Goal: Book appointment/travel/reservation

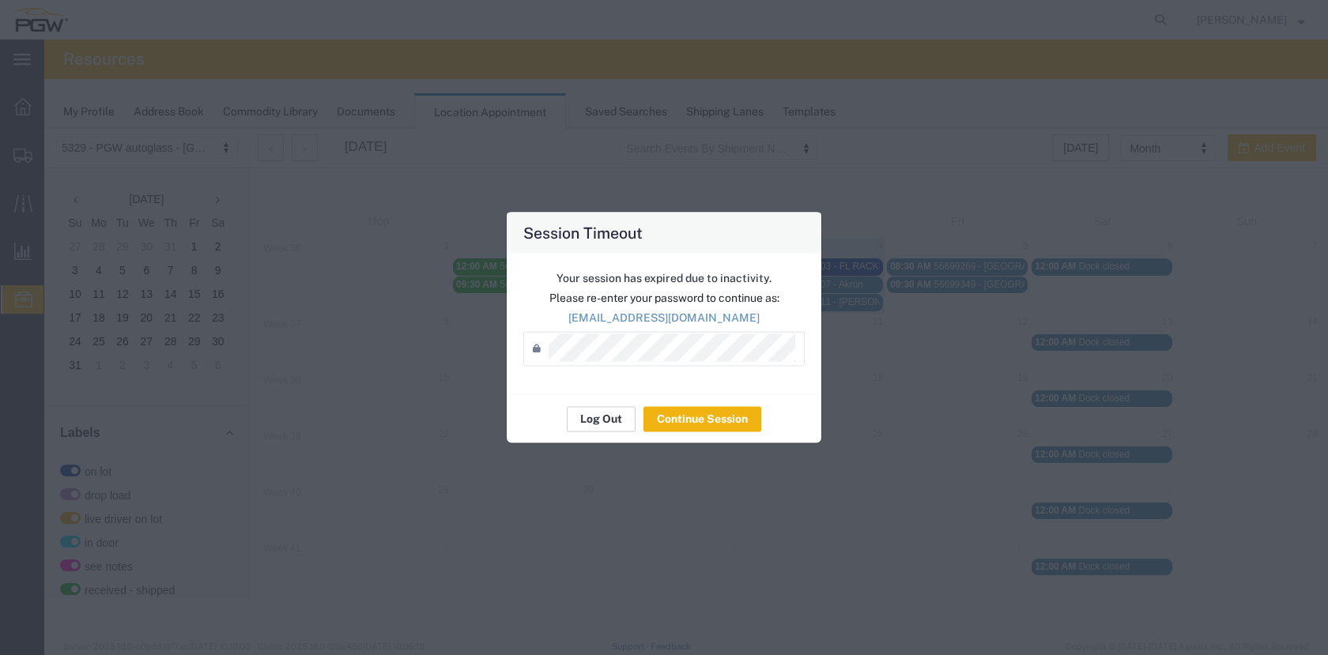
scroll to position [520, 0]
click at [189, 44] on button "Log Out" at bounding box center [102, 36] width 173 height 16
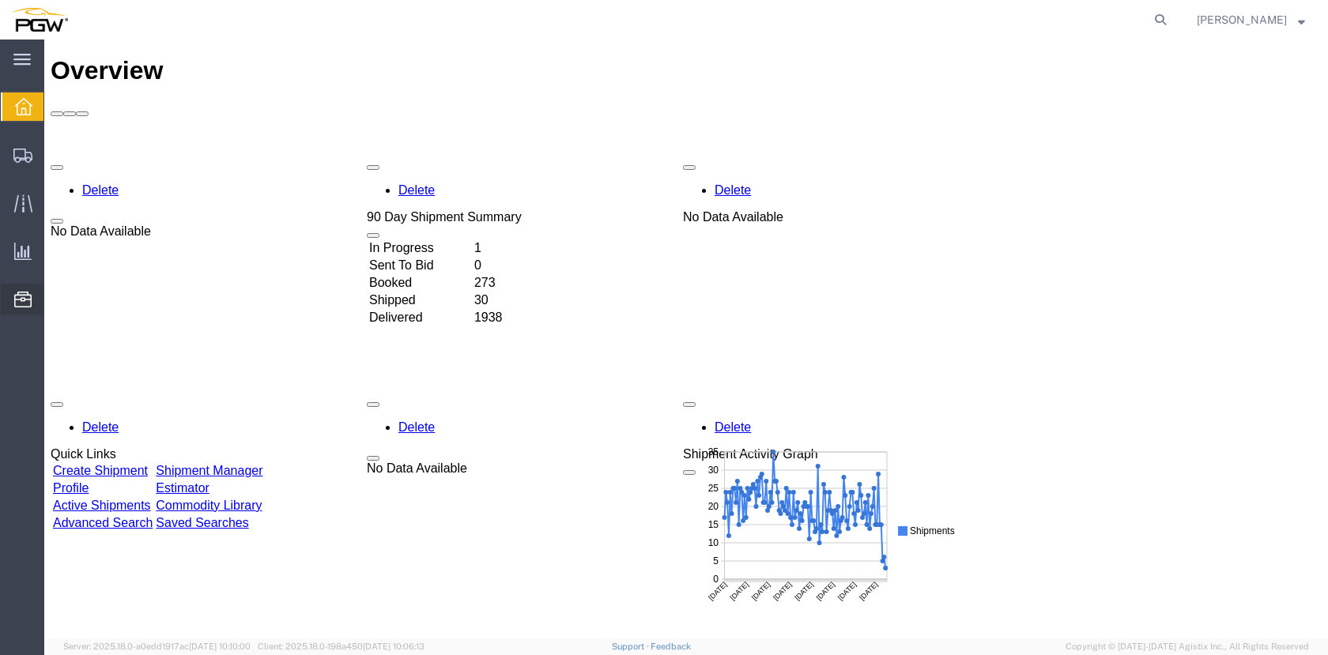
click at [0, 0] on span "Location Appointment" at bounding box center [0, 0] width 0 height 0
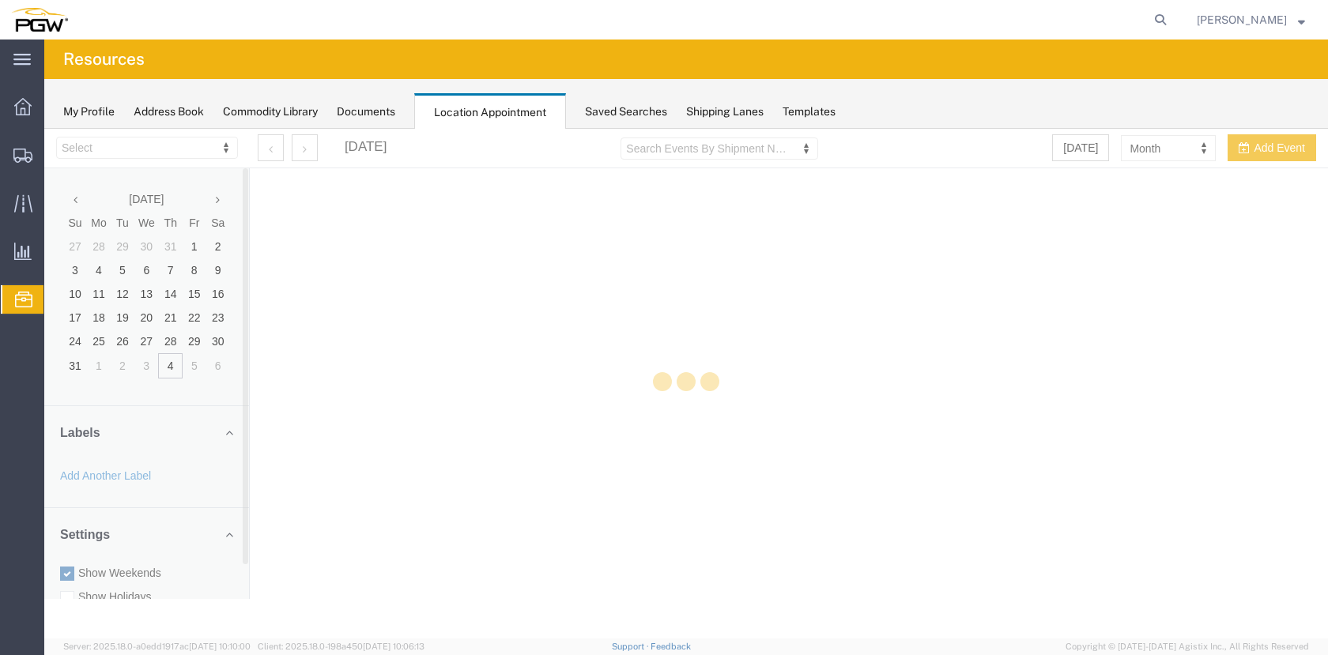
select select "28253"
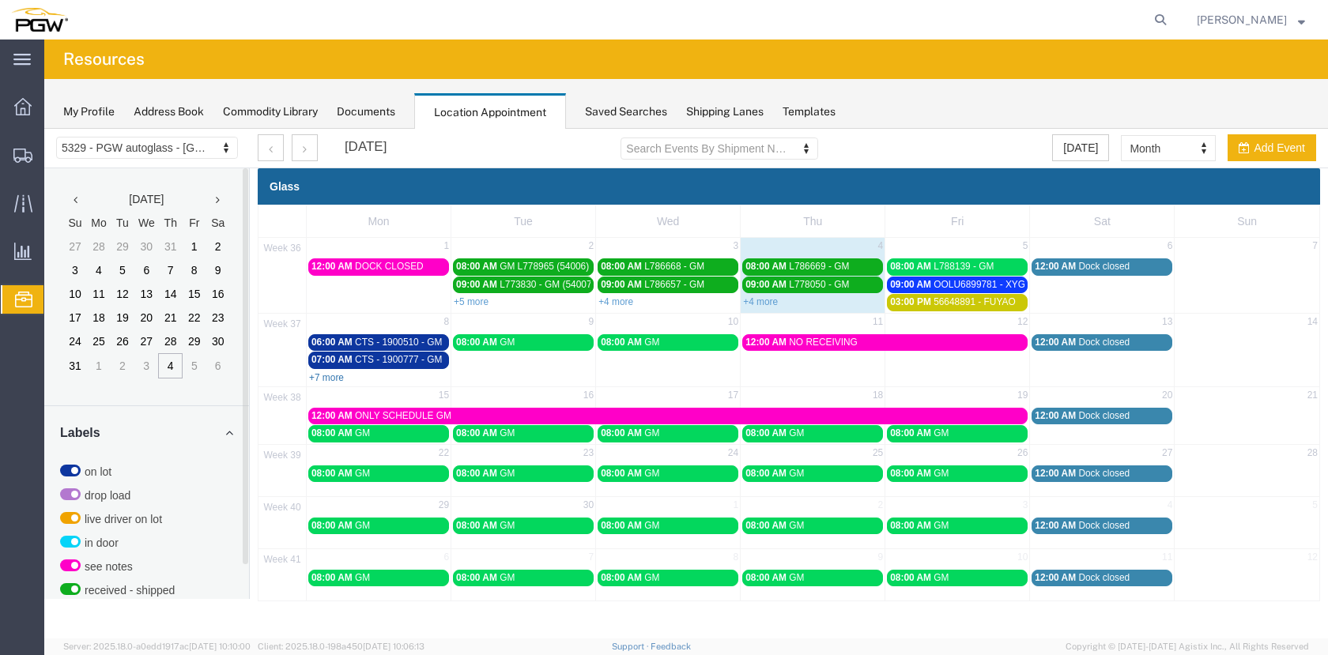
click at [342, 376] on link "+7 more" at bounding box center [326, 377] width 35 height 11
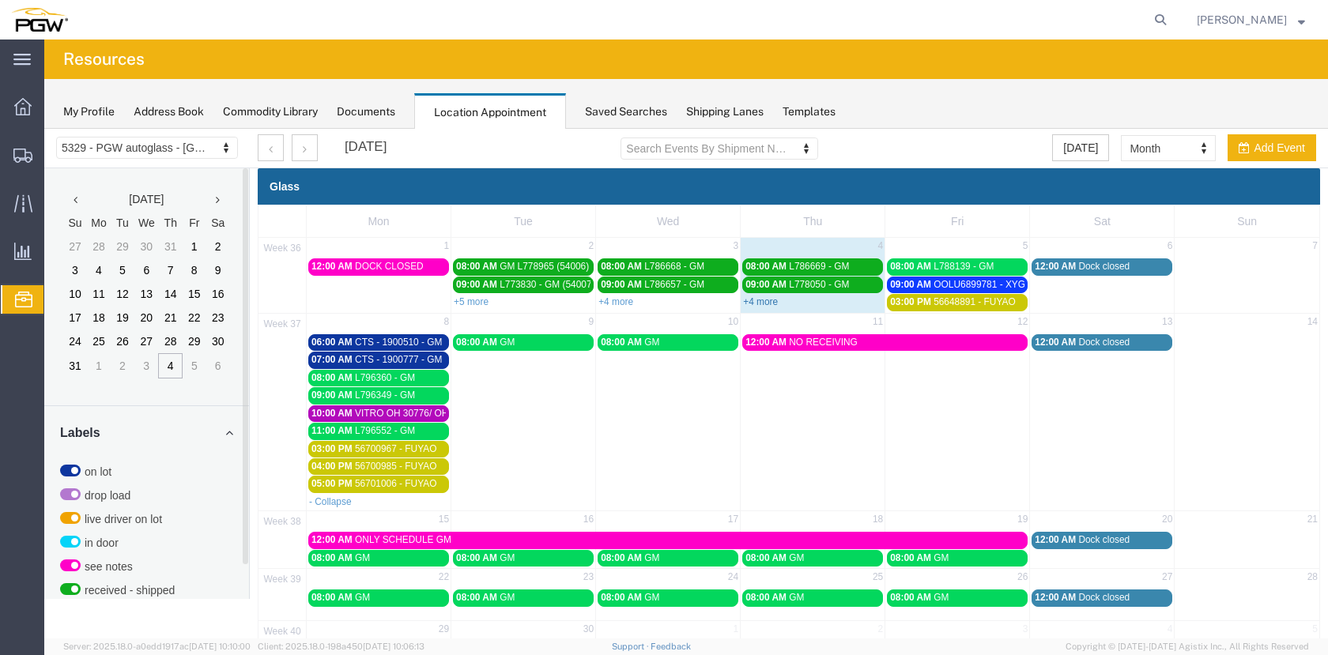
click at [773, 304] on link "+4 more" at bounding box center [760, 302] width 35 height 11
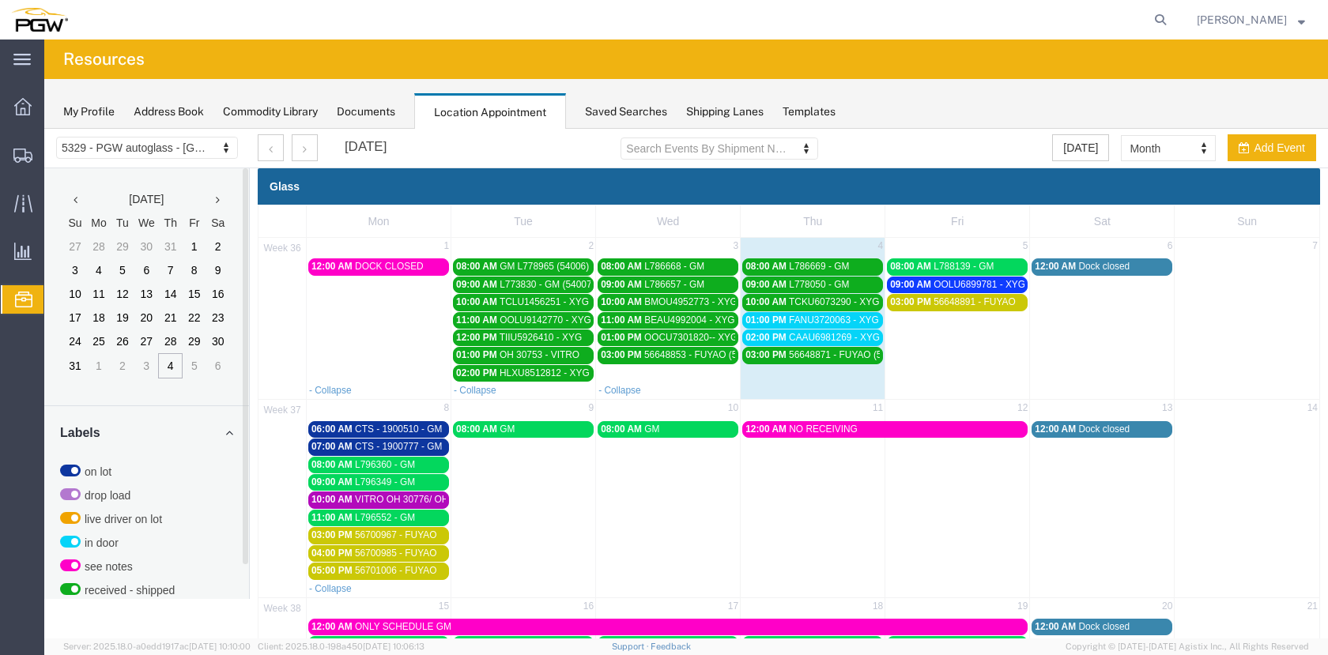
click at [951, 285] on span "OOLU6899781 - XYG" at bounding box center [980, 284] width 92 height 11
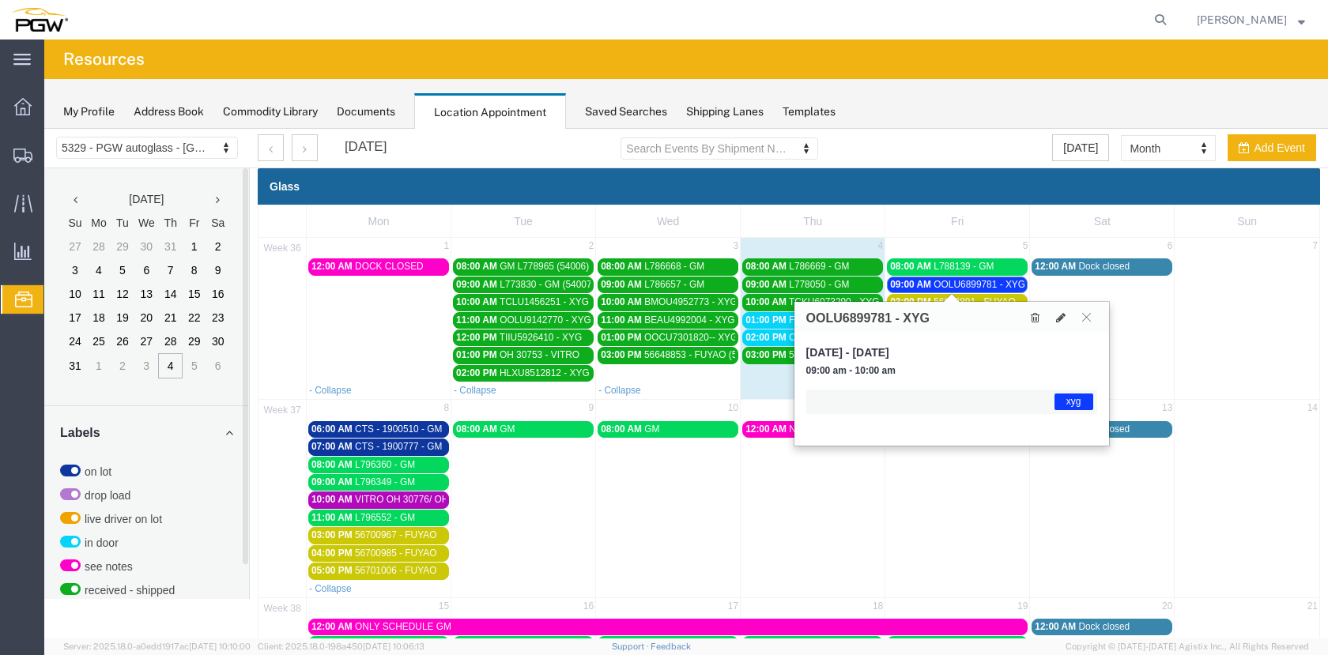
click at [951, 285] on span "OOLU6899781 - XYG" at bounding box center [980, 284] width 92 height 11
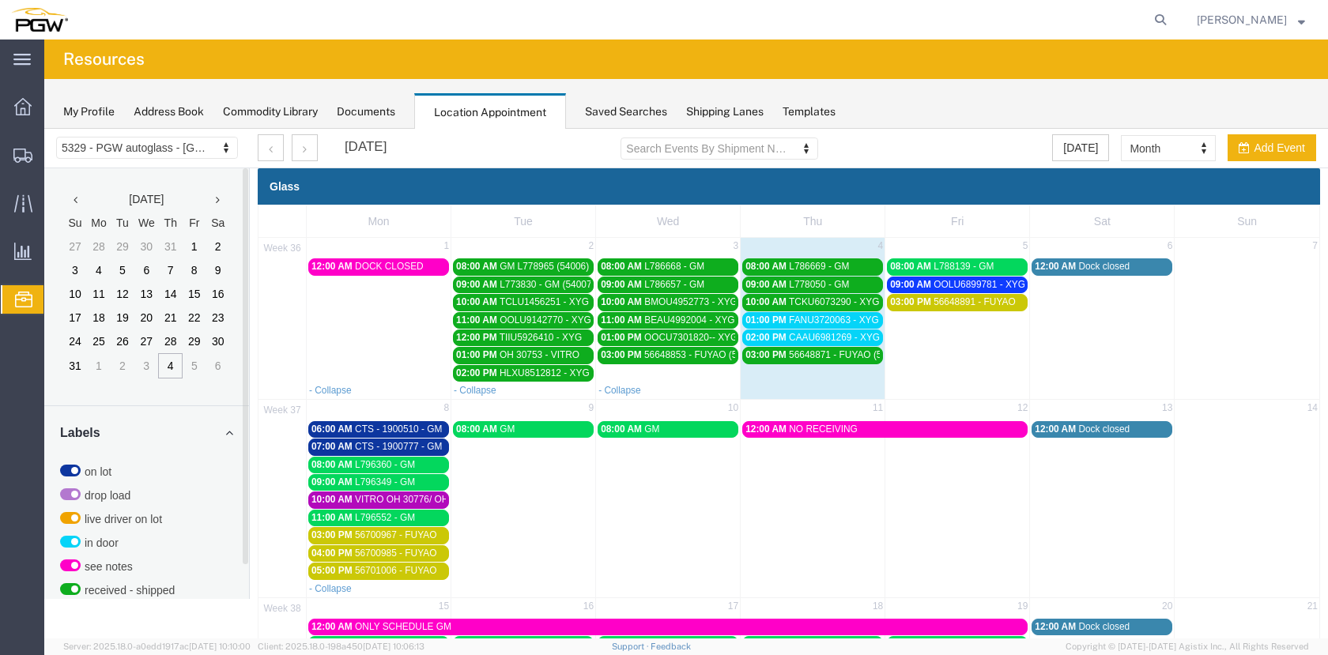
click at [846, 318] on span "FANU3720063 - XYG" at bounding box center [834, 320] width 90 height 11
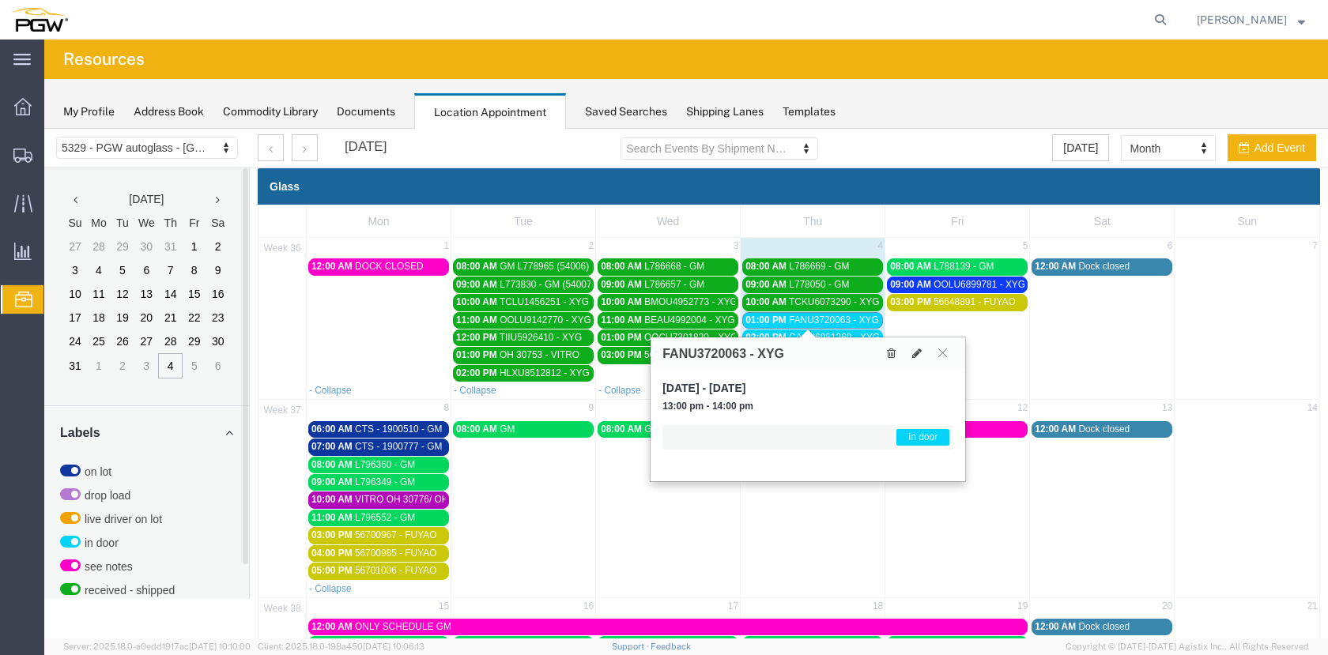
click at [846, 318] on span "FANU3720063 - XYG" at bounding box center [834, 320] width 90 height 11
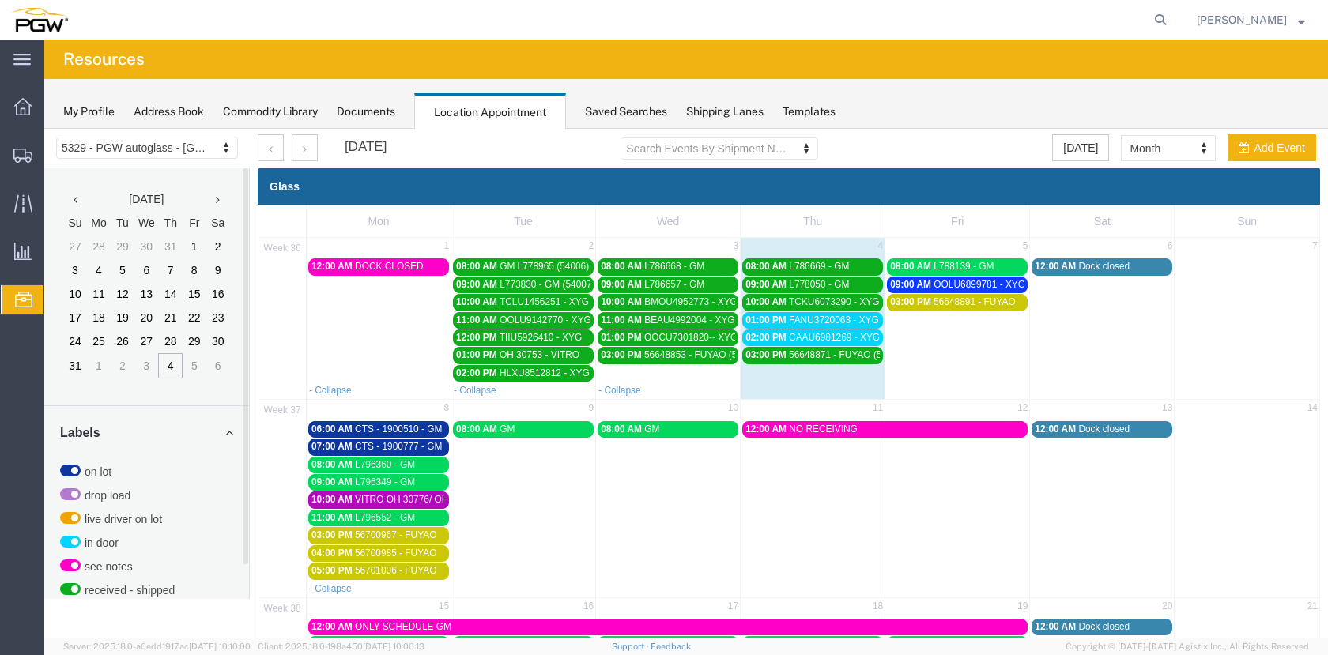
click at [844, 338] on span "CAAU6981269 - XYG" at bounding box center [834, 337] width 91 height 11
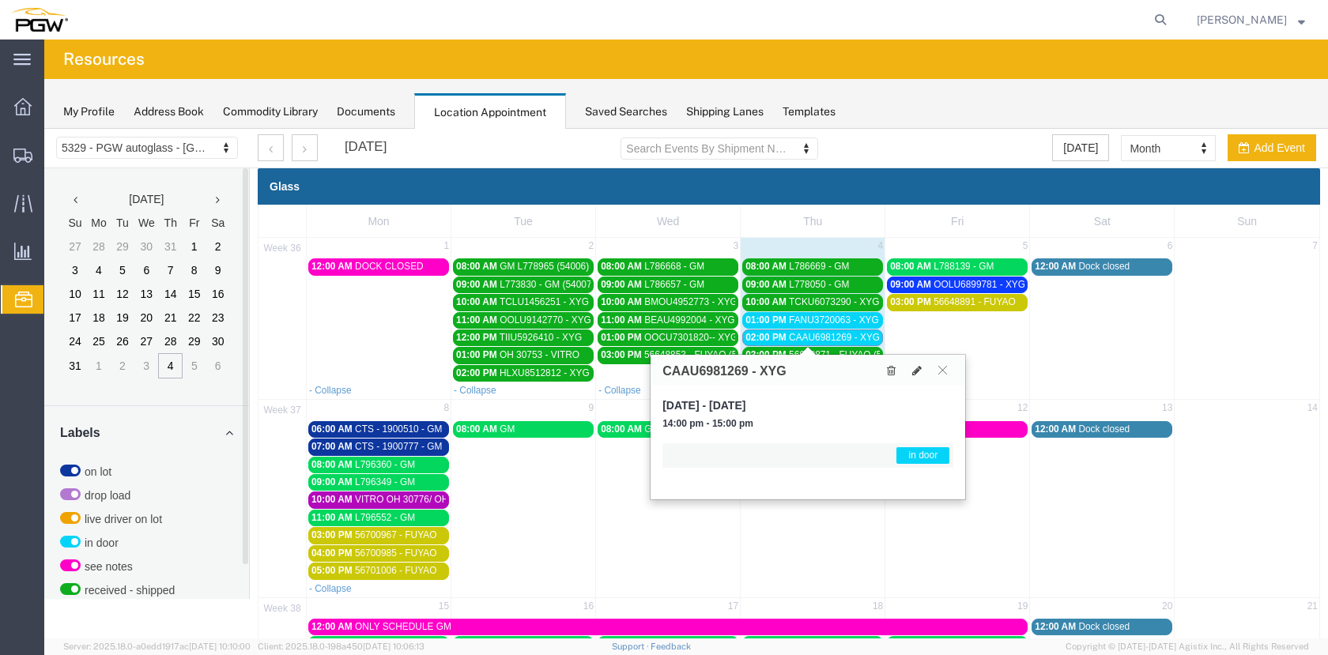
click at [844, 338] on span "CAAU6981269 - XYG" at bounding box center [834, 337] width 91 height 11
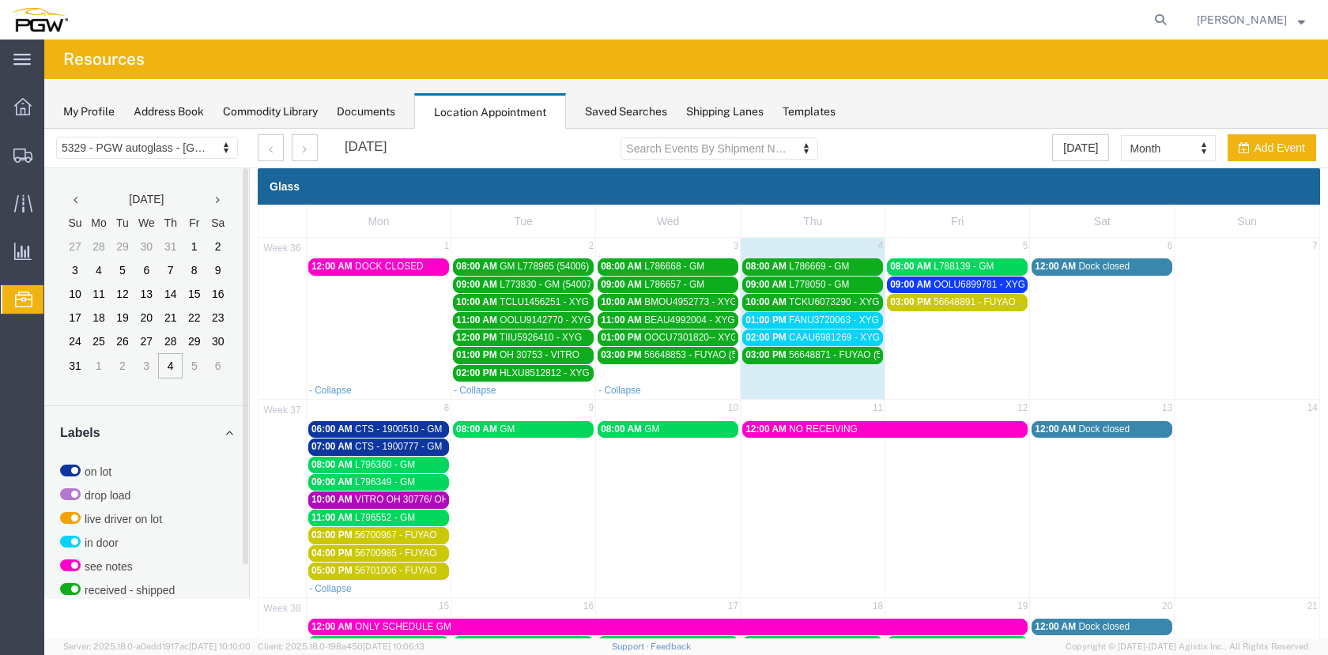
click at [957, 263] on span "L788139 - GM" at bounding box center [964, 266] width 60 height 11
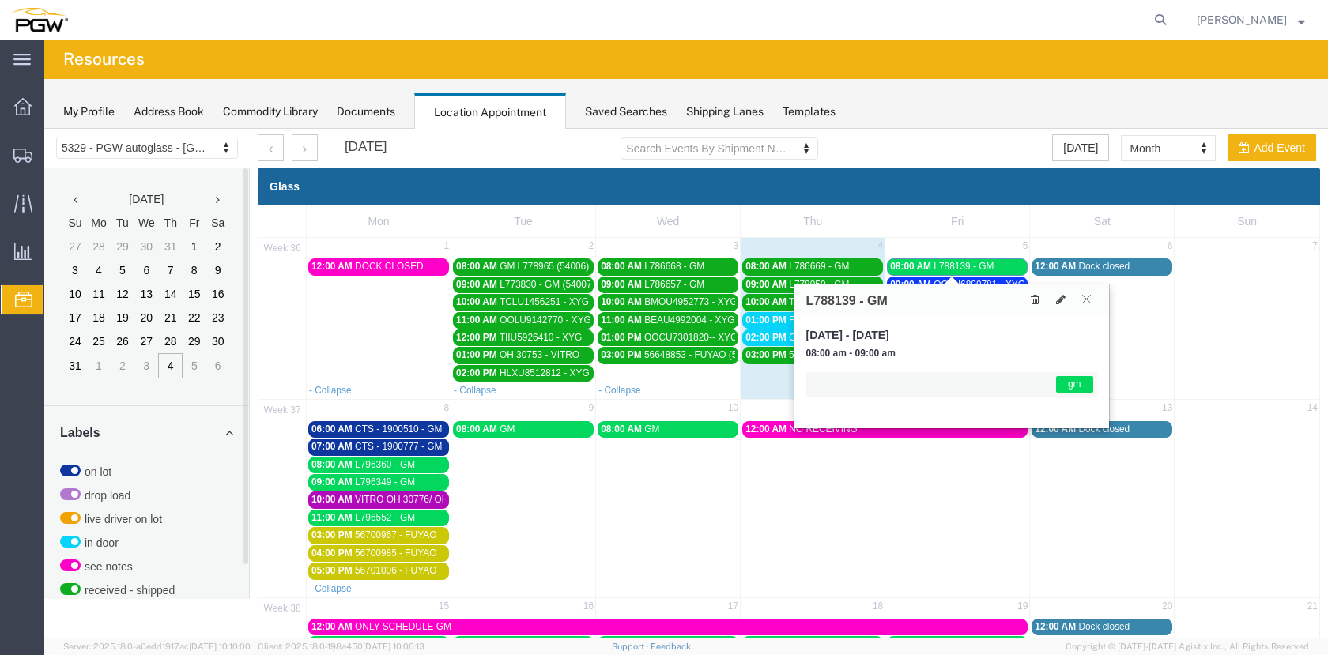
click at [957, 263] on span "L788139 - GM" at bounding box center [964, 266] width 60 height 11
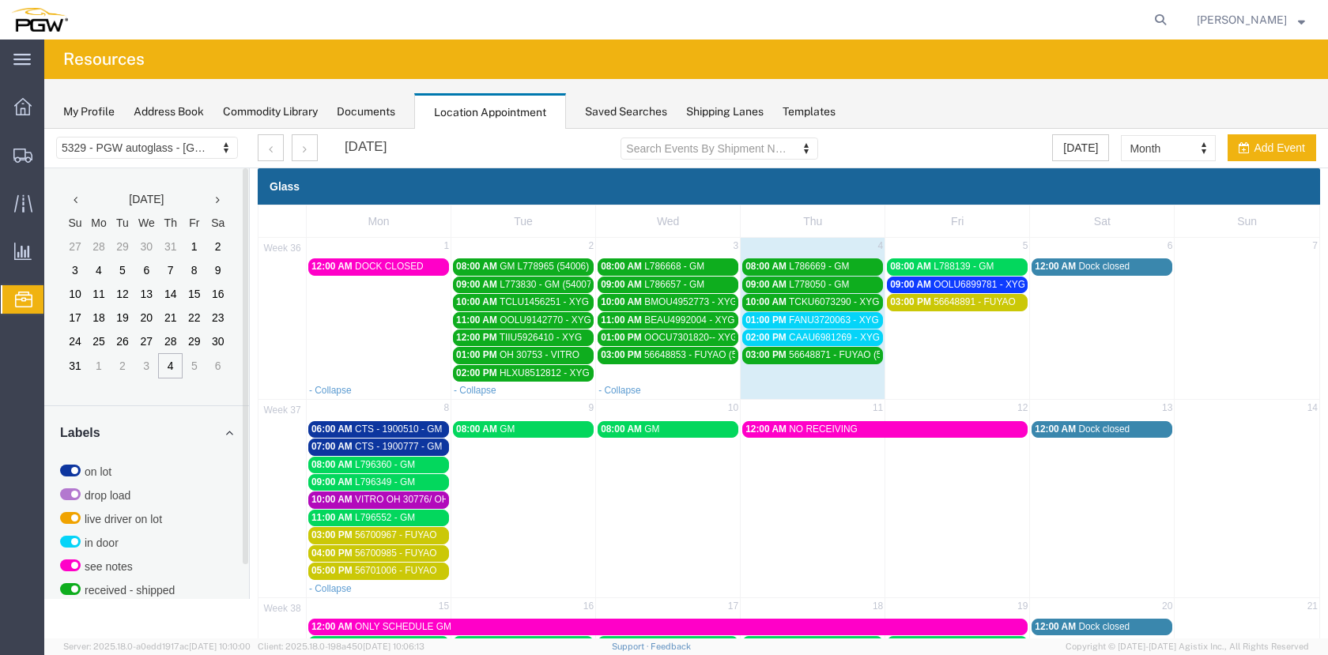
click at [949, 304] on span "56648891 - FUYAO" at bounding box center [975, 302] width 82 height 11
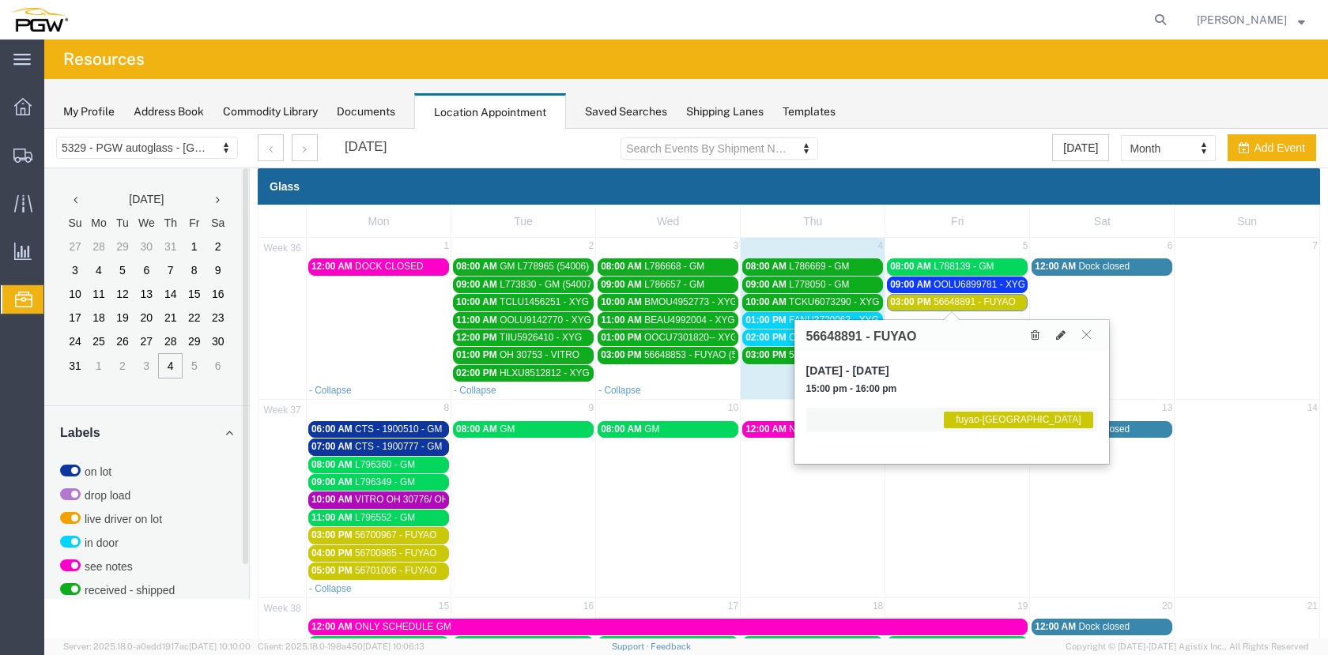
click at [949, 302] on span "56648891 - FUYAO" at bounding box center [975, 302] width 82 height 11
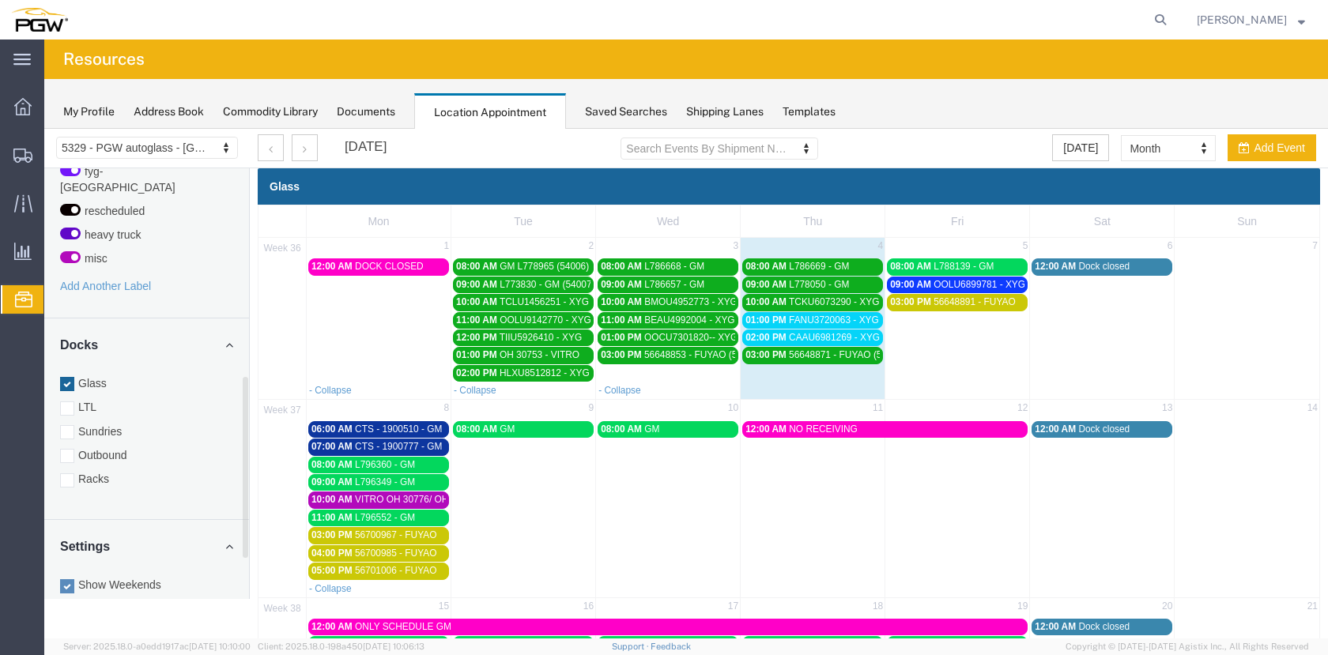
scroll to position [580, 0]
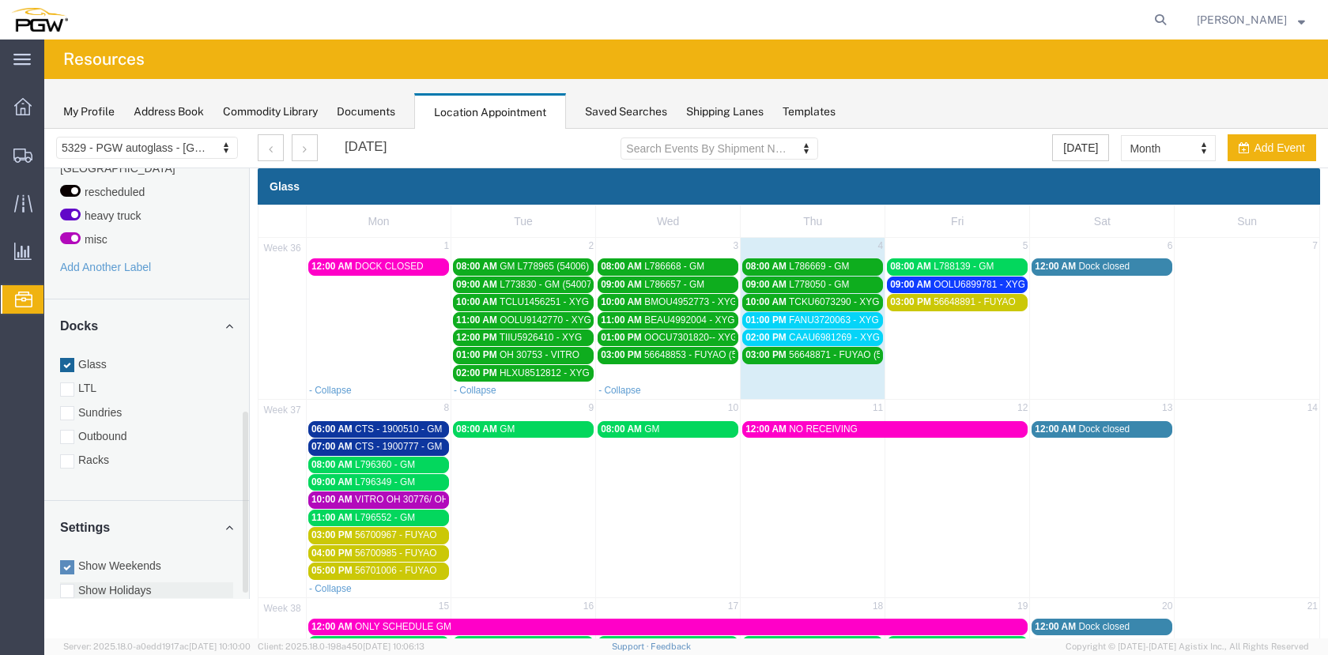
drag, startPoint x: 247, startPoint y: 340, endPoint x: 232, endPoint y: 584, distance: 243.9
click at [232, 584] on div "August 2025 Su Mo Tu We Th Fr Sa 27 28 29 30 31 1 2 3 4 5 6 7 8 9 10 11 12 13 1…" at bounding box center [146, 383] width 205 height 431
click at [70, 455] on div at bounding box center [67, 462] width 14 height 14
click at [44, 129] on input "Racks" at bounding box center [44, 129] width 0 height 0
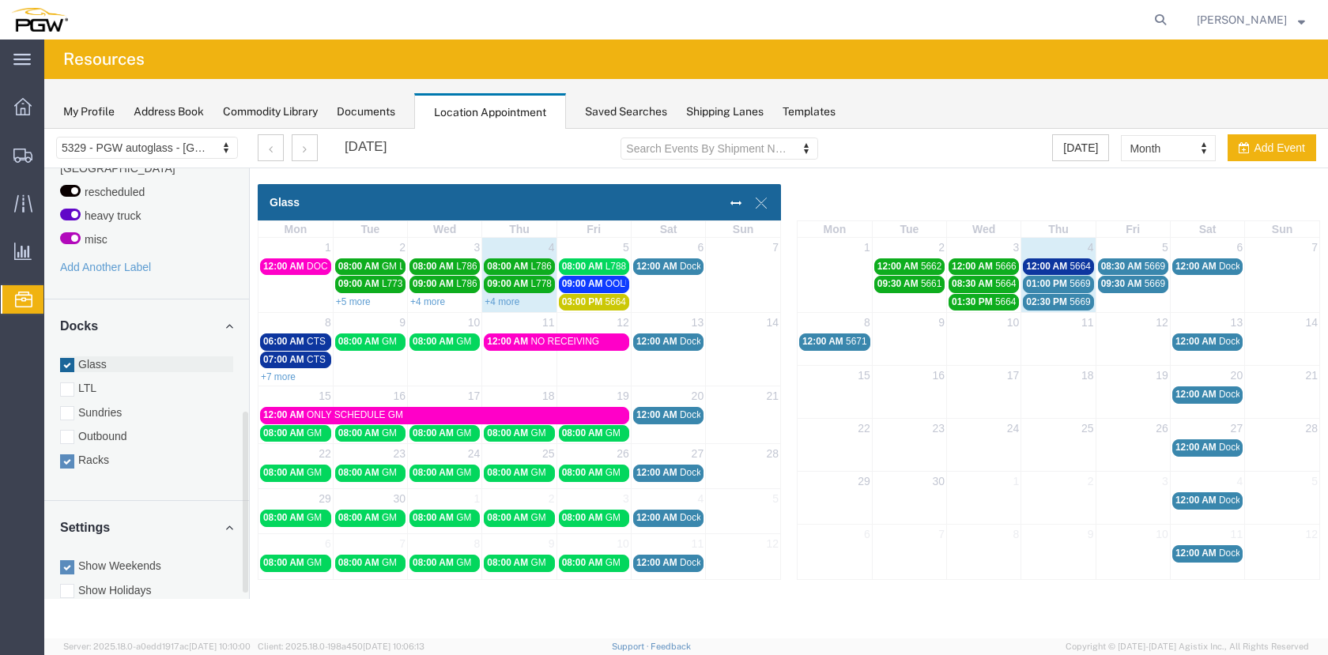
click at [71, 358] on div at bounding box center [67, 365] width 14 height 14
click at [44, 129] on input "Glass" at bounding box center [44, 129] width 0 height 0
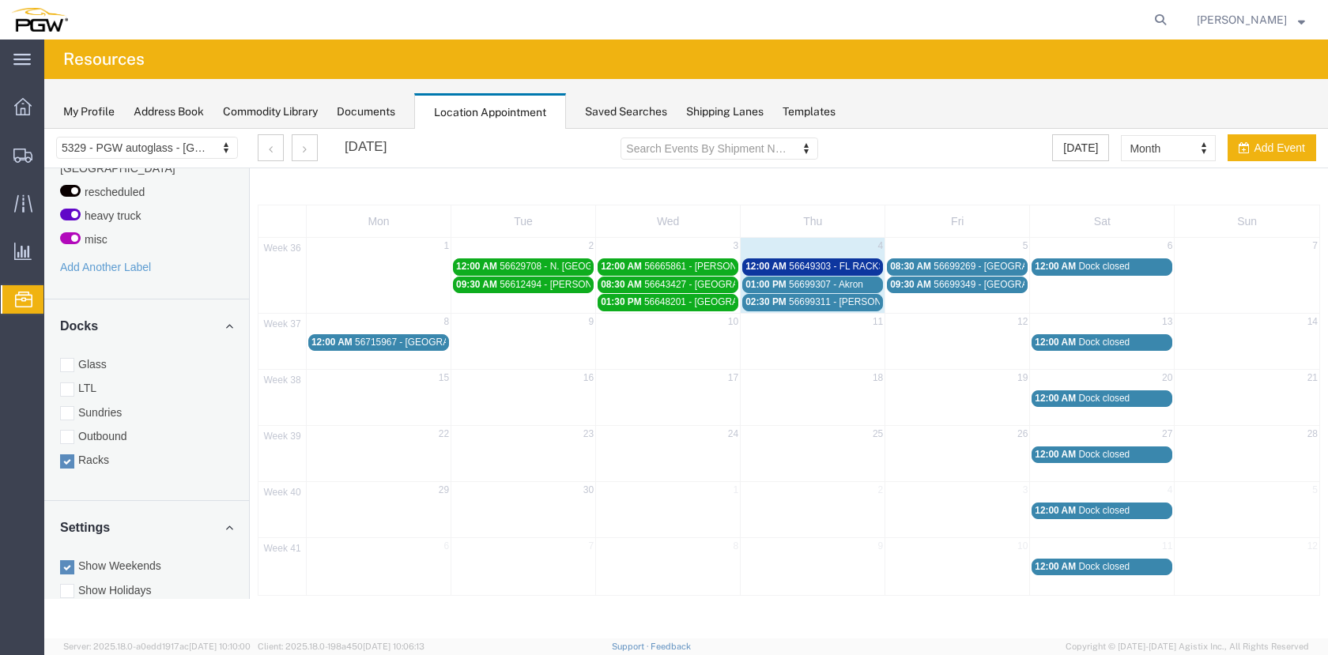
click at [856, 260] on link "12:00 AM 56649303 - FL RACKS (53990)" at bounding box center [812, 267] width 141 height 17
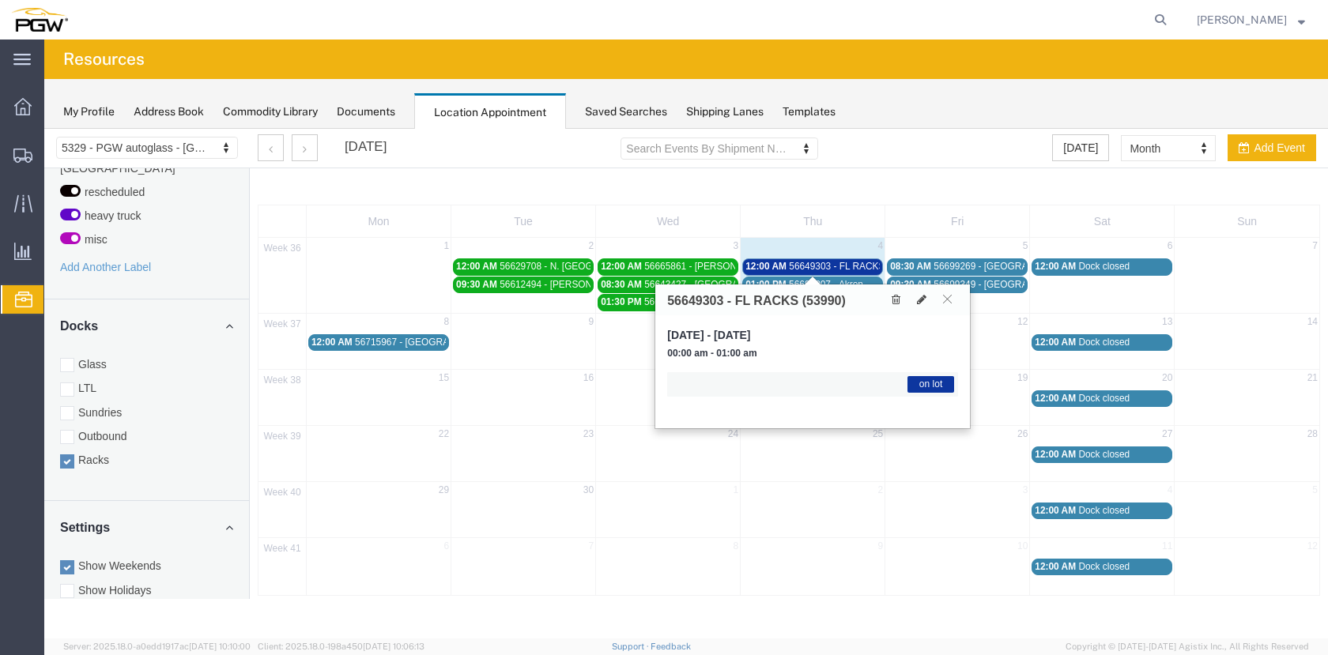
click at [855, 269] on span "56649303 - FL RACKS (53990)" at bounding box center [854, 266] width 130 height 11
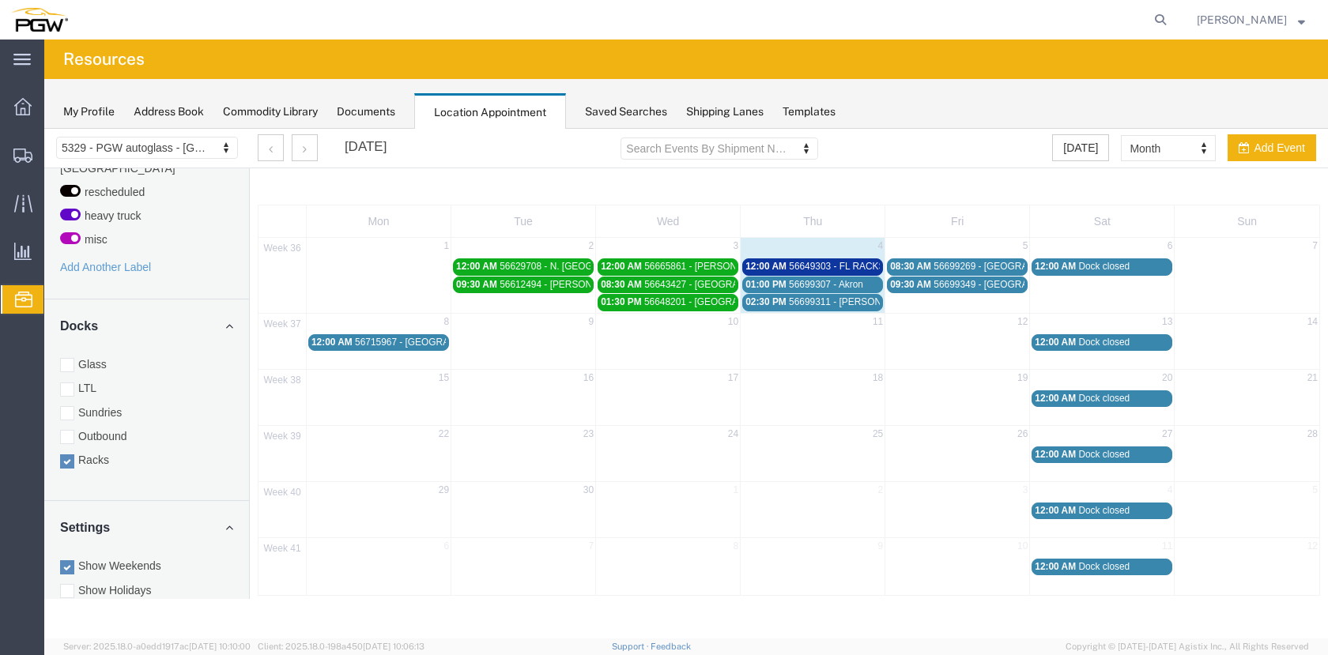
click at [855, 281] on span "56699307 - Akron" at bounding box center [826, 284] width 74 height 11
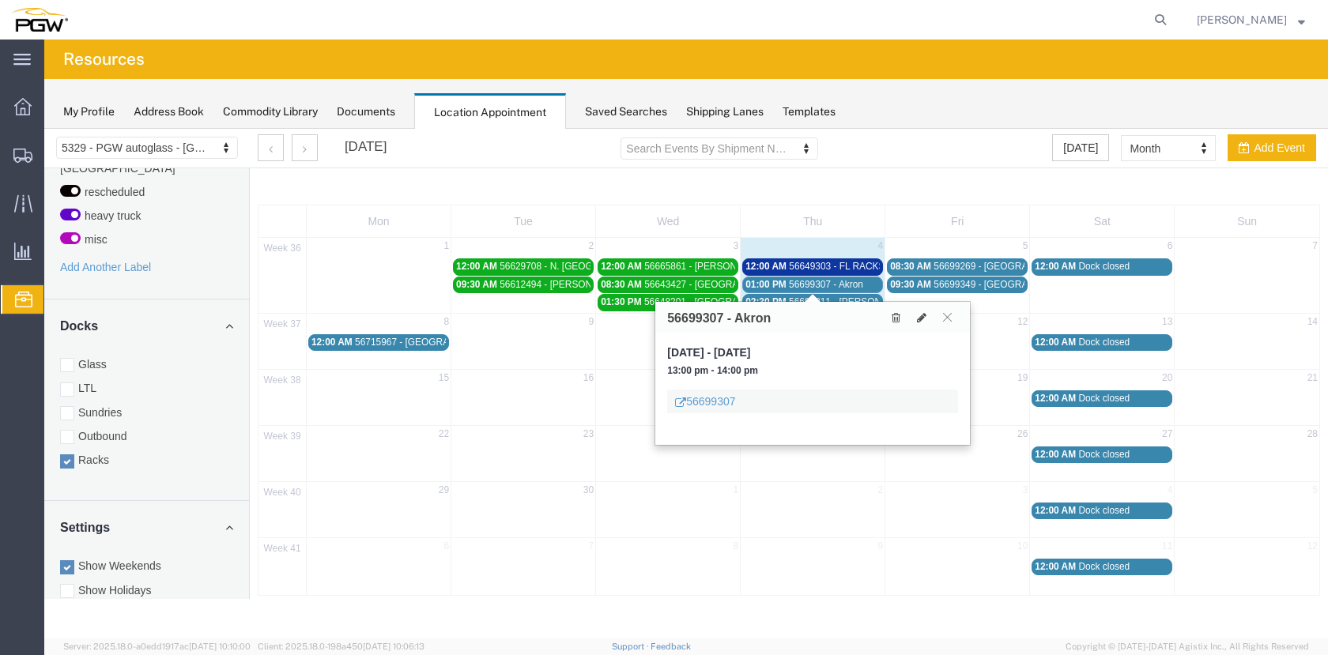
click at [854, 281] on span "56699307 - Akron" at bounding box center [826, 284] width 74 height 11
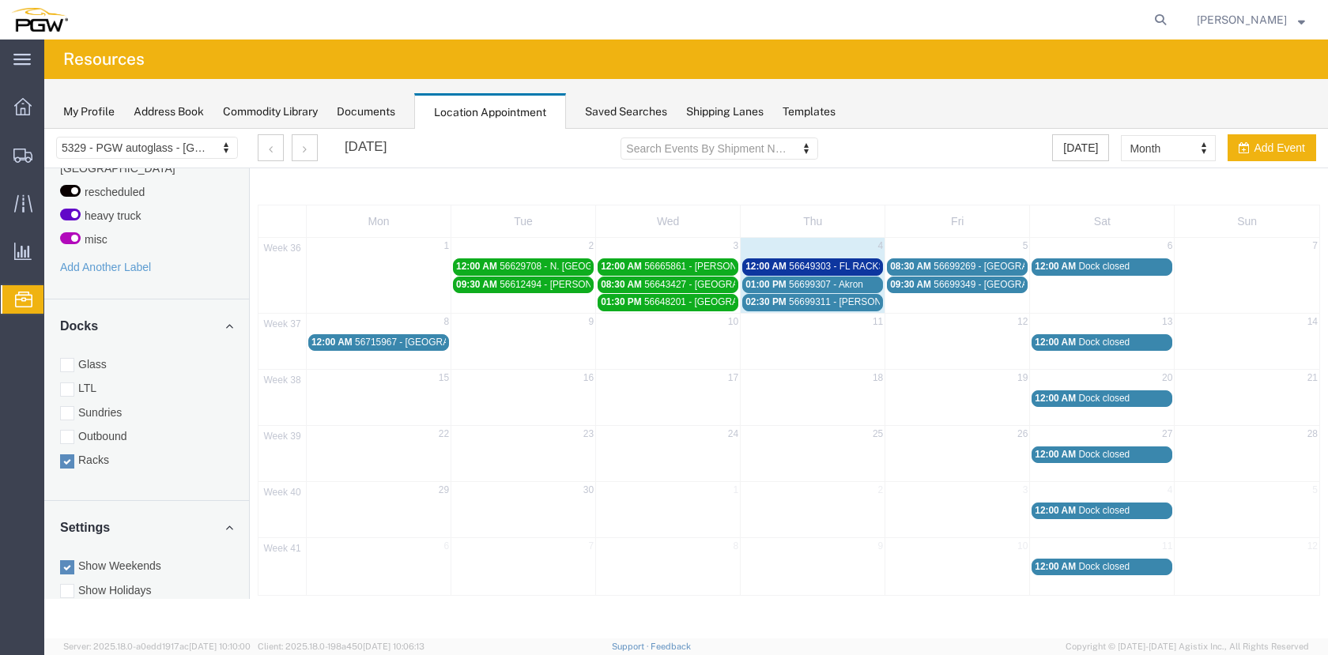
click at [843, 303] on span "56699311 - [PERSON_NAME]" at bounding box center [852, 302] width 127 height 11
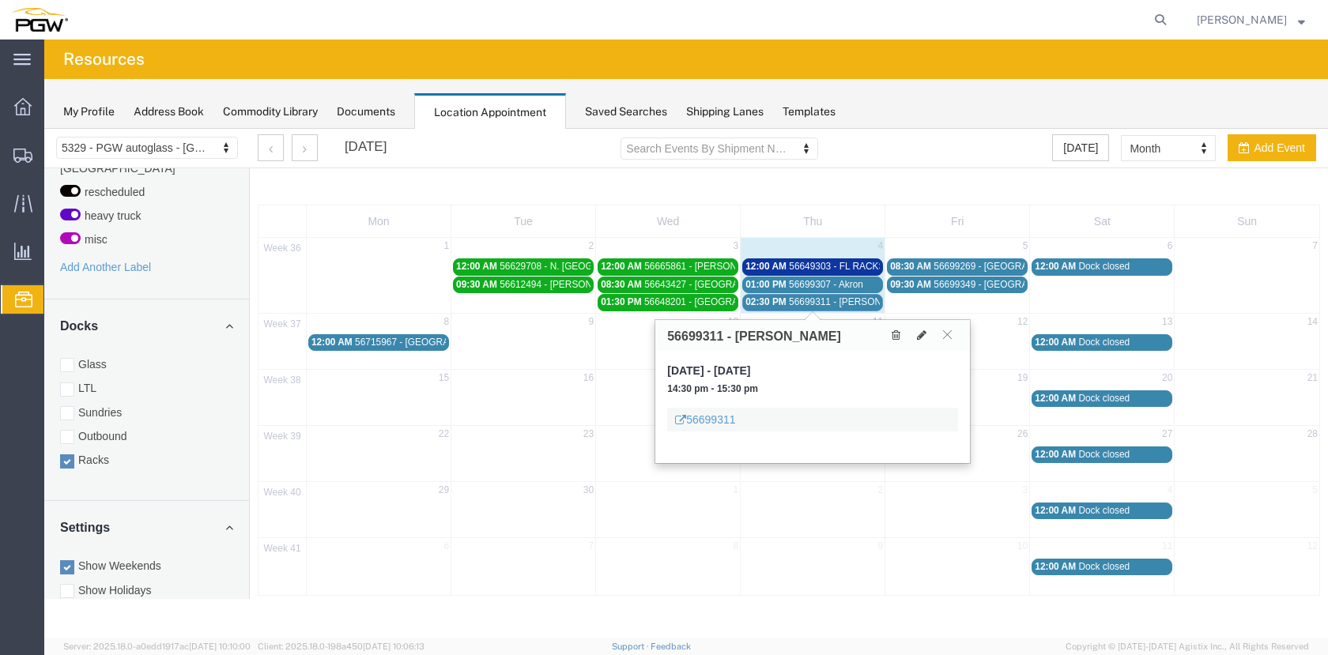
click at [842, 302] on span "56699311 - [PERSON_NAME]" at bounding box center [852, 302] width 127 height 11
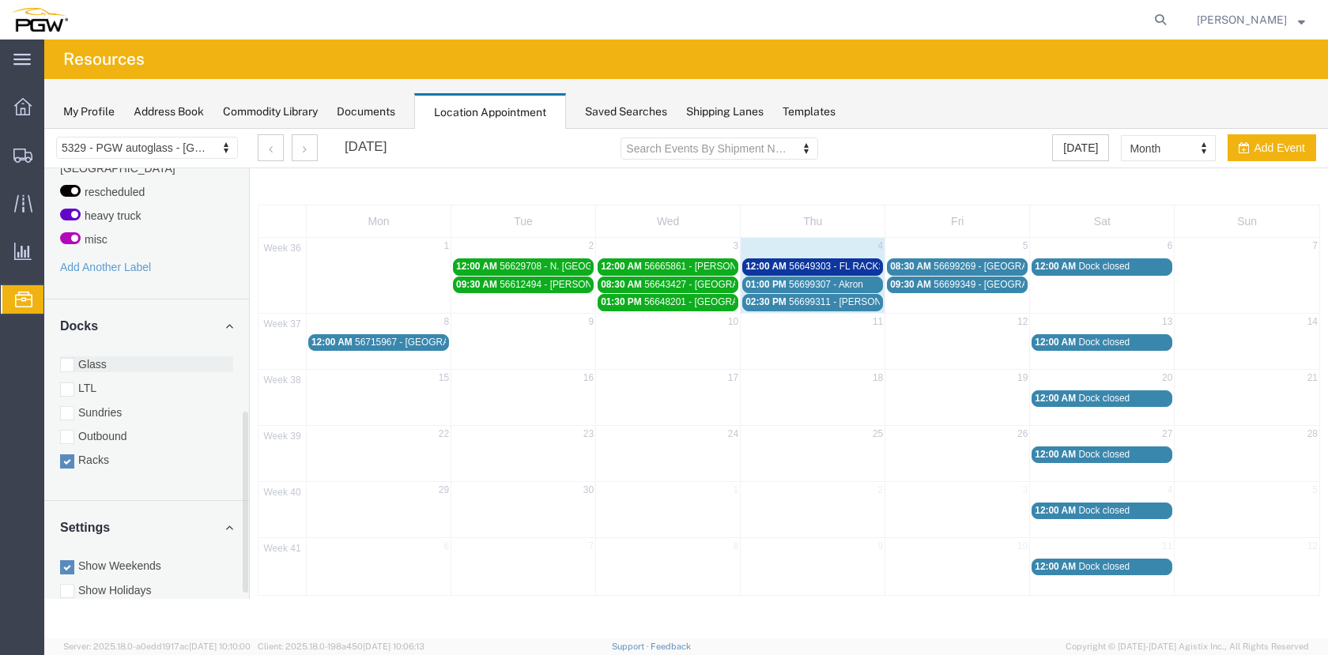
click at [66, 358] on div at bounding box center [67, 365] width 14 height 14
click at [44, 129] on input "Glass" at bounding box center [44, 129] width 0 height 0
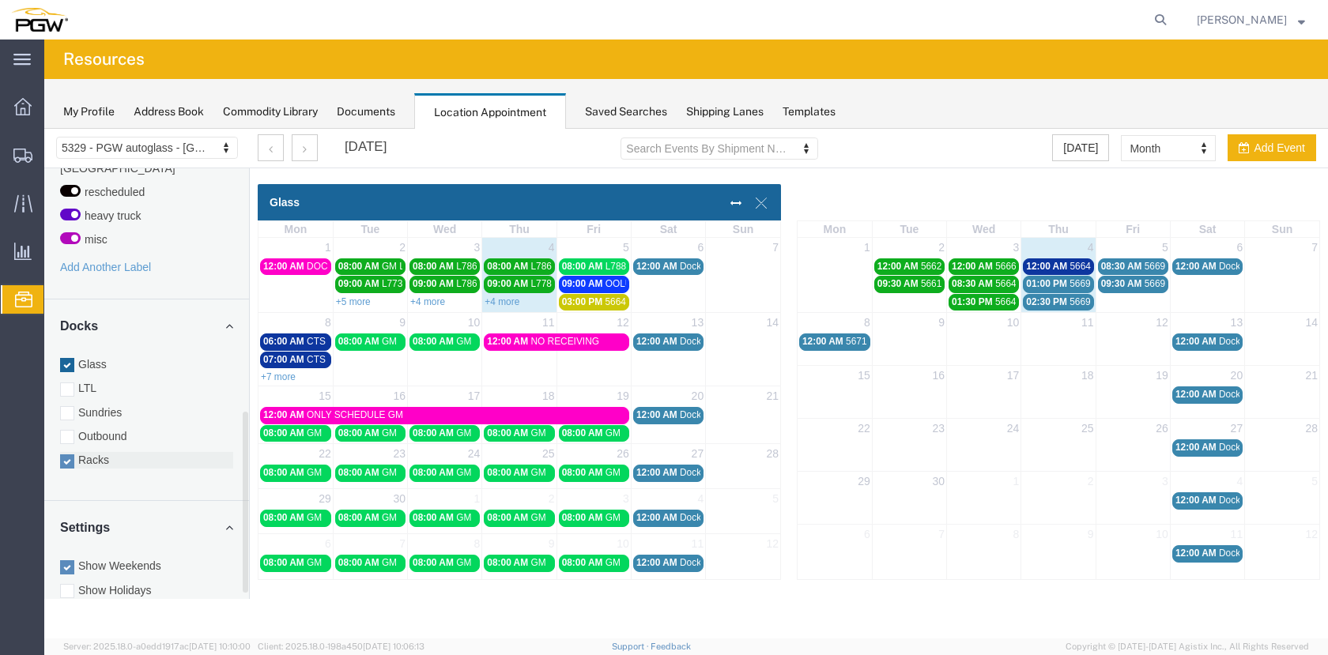
click at [68, 455] on div at bounding box center [67, 462] width 14 height 14
click at [44, 129] on input "Racks" at bounding box center [44, 129] width 0 height 0
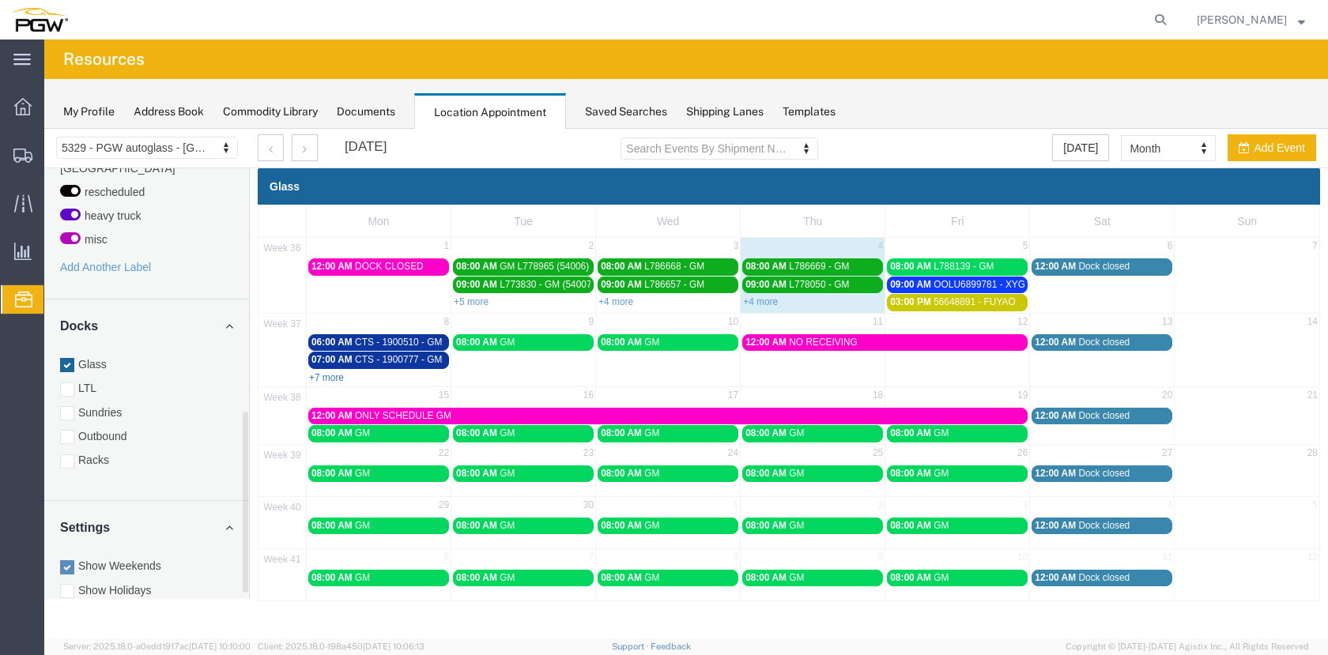
click at [339, 378] on link "+7 more" at bounding box center [326, 377] width 35 height 11
